Goal: Register for event/course

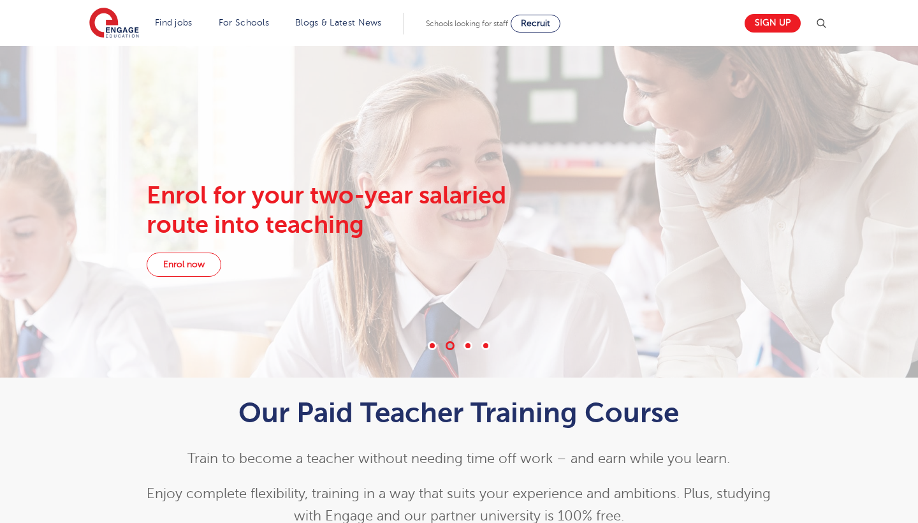
click at [201, 267] on link "Enrol now" at bounding box center [184, 264] width 75 height 24
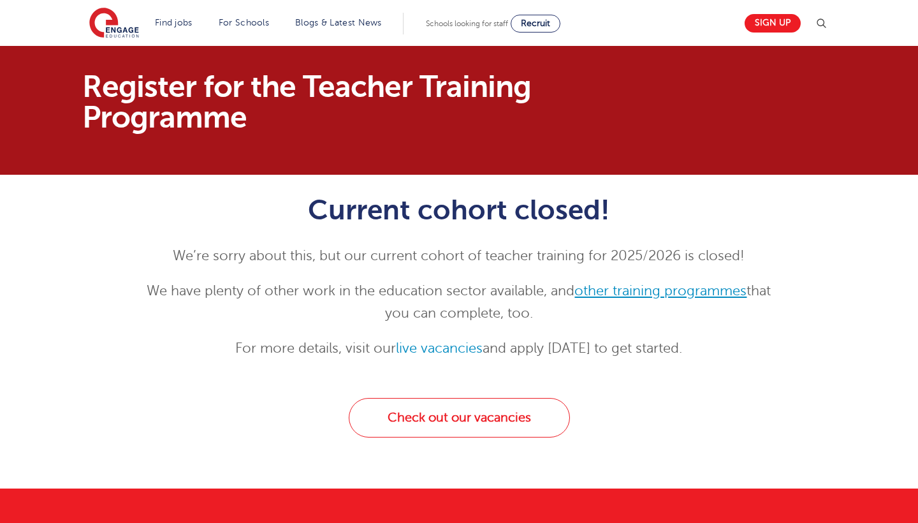
click at [624, 287] on link "other training programmes" at bounding box center [660, 290] width 172 height 15
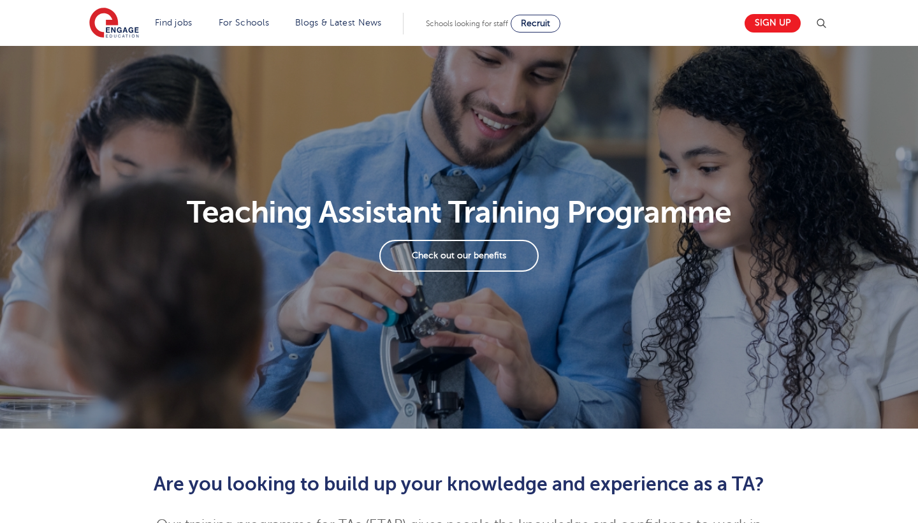
click at [500, 250] on link "Check out our benefits" at bounding box center [458, 256] width 159 height 32
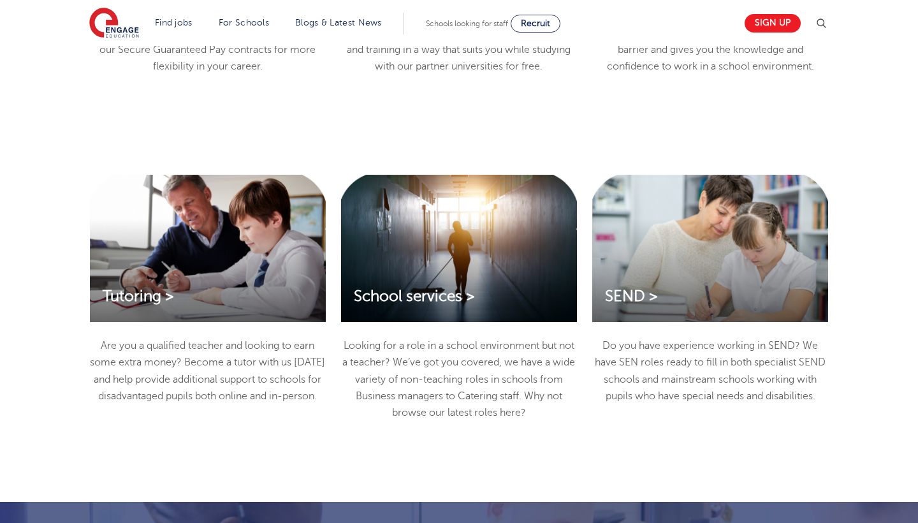
scroll to position [1382, 0]
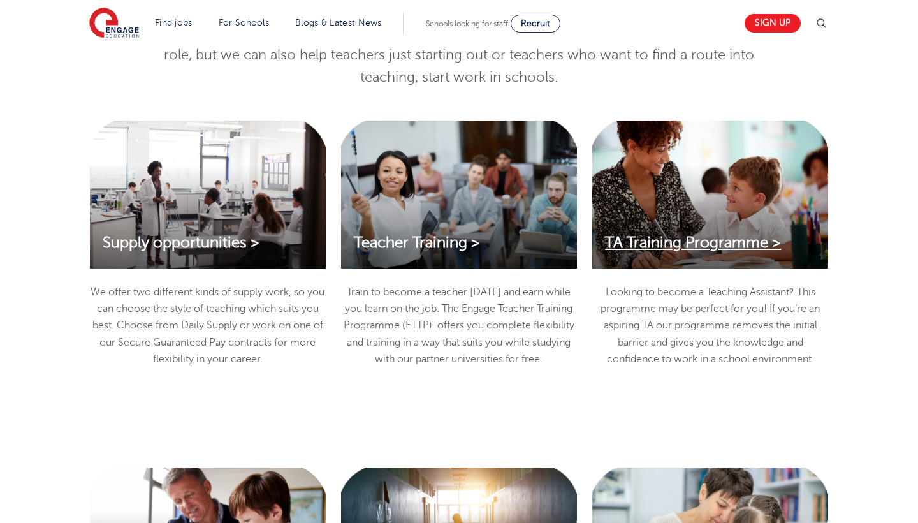
click at [642, 251] on span "TA Training Programme >" at bounding box center [693, 242] width 176 height 17
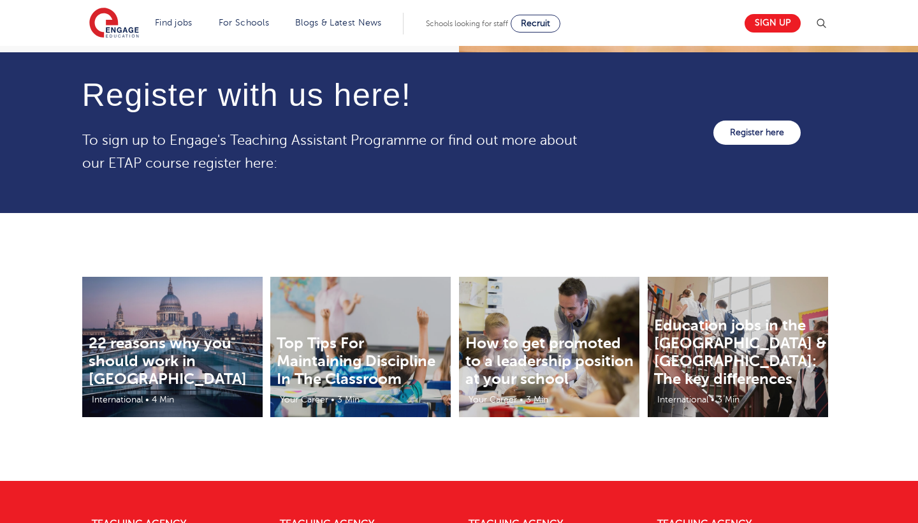
scroll to position [1474, 0]
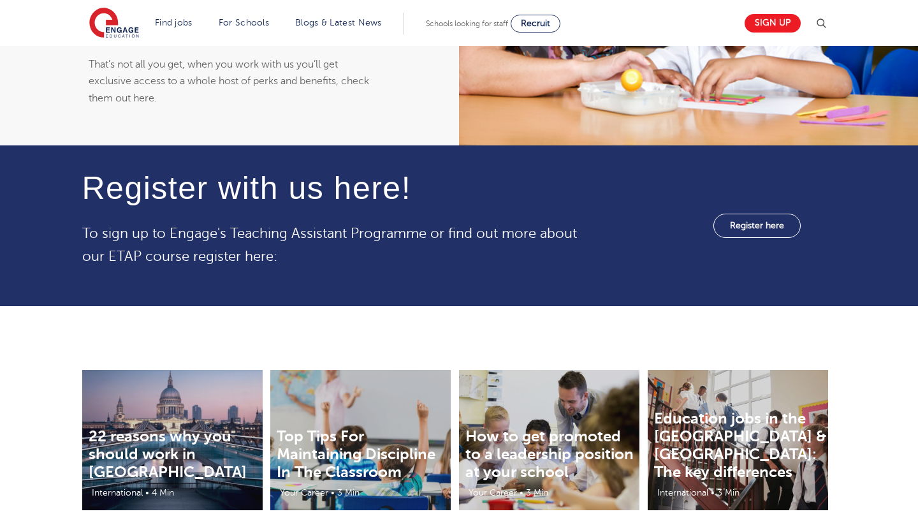
click at [742, 216] on link "Register here" at bounding box center [756, 225] width 87 height 24
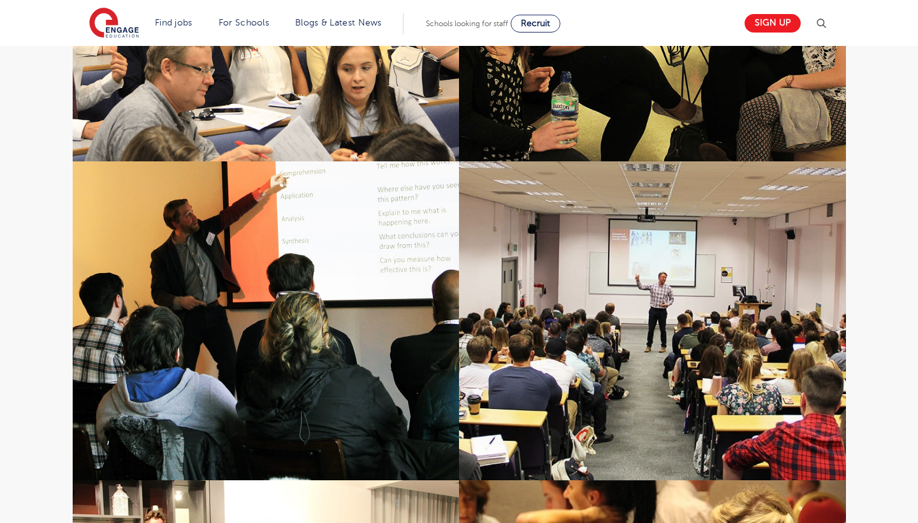
scroll to position [1086, 0]
